Goal: Transaction & Acquisition: Purchase product/service

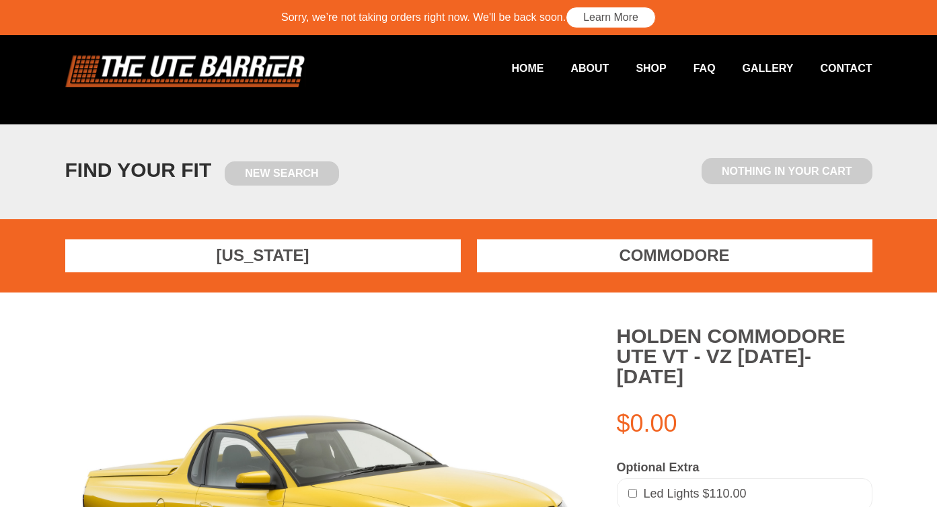
scroll to position [407, 0]
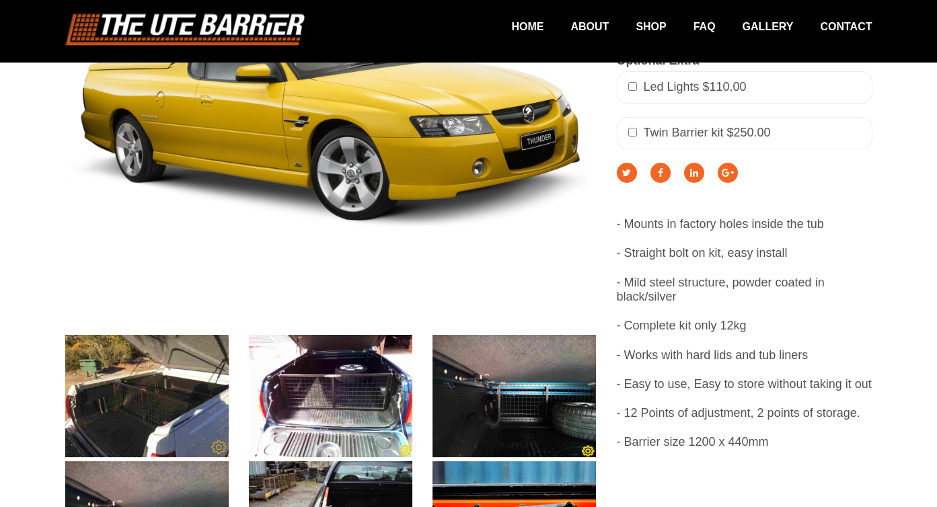
click at [189, 367] on img at bounding box center [146, 396] width 163 height 122
